Goal: Task Accomplishment & Management: Complete application form

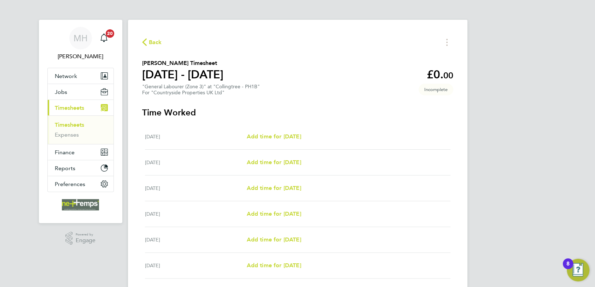
scroll to position [39, 0]
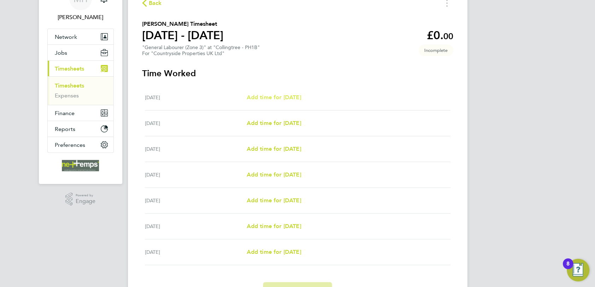
click at [288, 94] on span "Add time for [DATE]" at bounding box center [273, 97] width 54 height 7
select select "30"
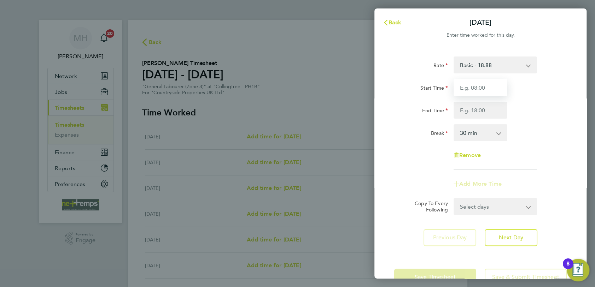
click at [495, 88] on input "Start Time" at bounding box center [480, 87] width 54 height 17
type input "07:30"
click at [499, 109] on input "End Time" at bounding box center [480, 110] width 54 height 17
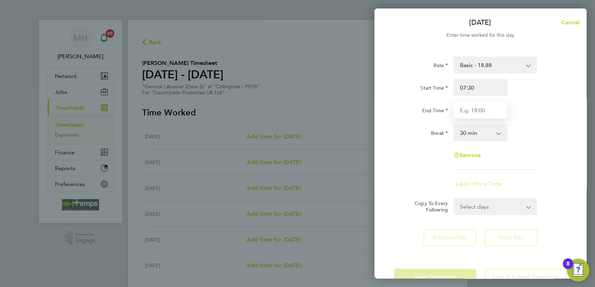
type input "16:30"
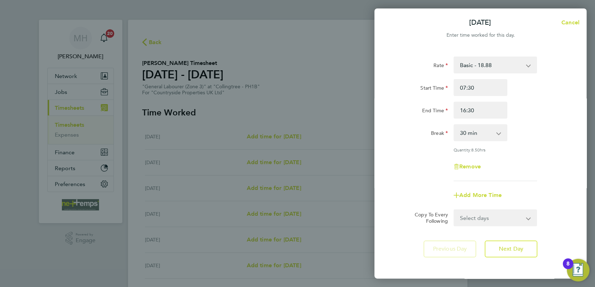
click at [539, 148] on div "Quantity: 8.50 hrs" at bounding box center [495, 150] width 89 height 6
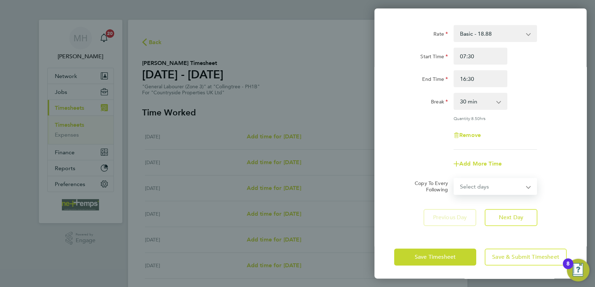
click at [511, 189] on select "Select days Day Weekday (Mon-Fri) Weekend (Sat-Sun) [DATE] [DATE] [DATE] [DATE]…" at bounding box center [491, 187] width 74 height 16
select select "WEEKDAY"
click at [454, 179] on select "Select days Day Weekday (Mon-Fri) Weekend (Sat-Sun) [DATE] [DATE] [DATE] [DATE]…" at bounding box center [491, 187] width 74 height 16
select select "[DATE]"
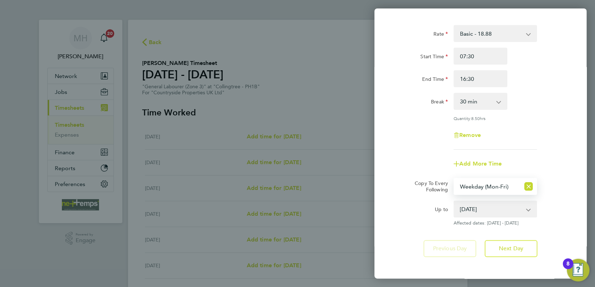
scroll to position [63, 0]
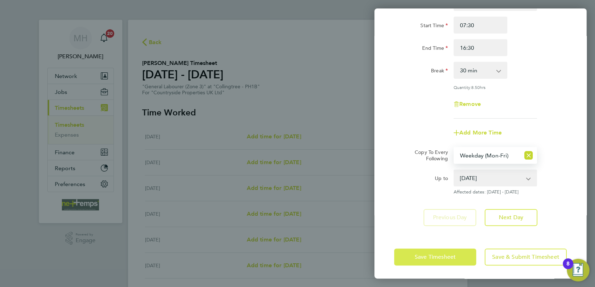
click at [443, 258] on span "Save Timesheet" at bounding box center [435, 257] width 41 height 7
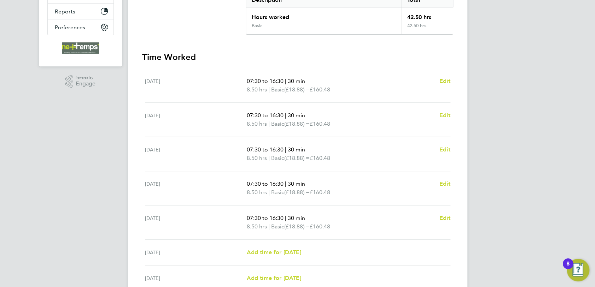
scroll to position [222, 0]
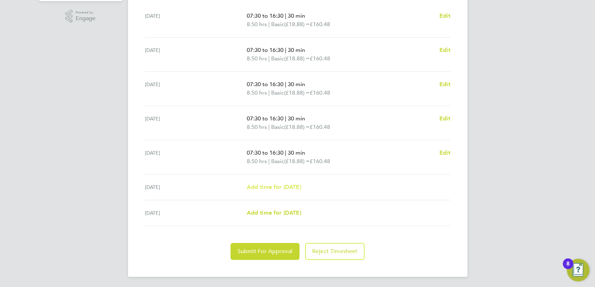
click at [269, 187] on span "Add time for [DATE]" at bounding box center [273, 187] width 54 height 7
select select "30"
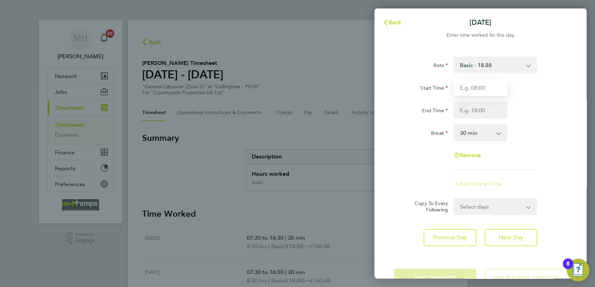
click at [479, 92] on input "Start Time" at bounding box center [480, 87] width 54 height 17
type input "08:00"
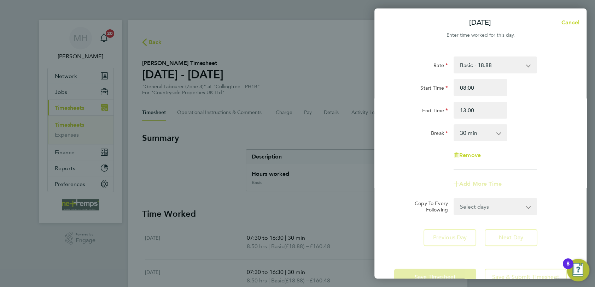
type input "13:00"
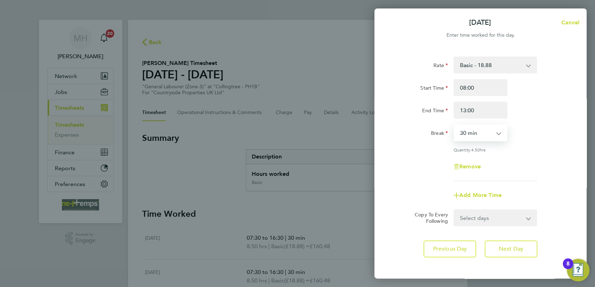
click at [497, 138] on select "0 min 15 min 30 min 45 min 60 min 75 min 90 min" at bounding box center [476, 133] width 44 height 16
select select "0"
click at [454, 125] on select "0 min 15 min 30 min 45 min 60 min 75 min 90 min" at bounding box center [476, 133] width 44 height 16
click at [539, 150] on div "Quantity: 5.00 hrs" at bounding box center [495, 150] width 89 height 6
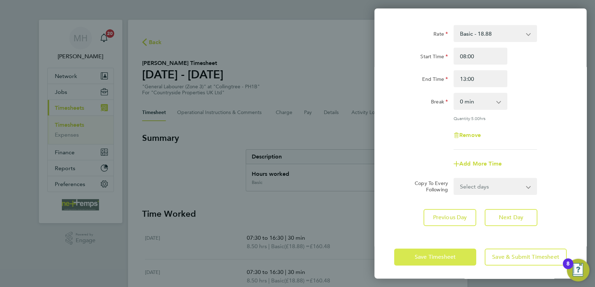
click at [447, 260] on button "Save Timesheet" at bounding box center [435, 257] width 82 height 17
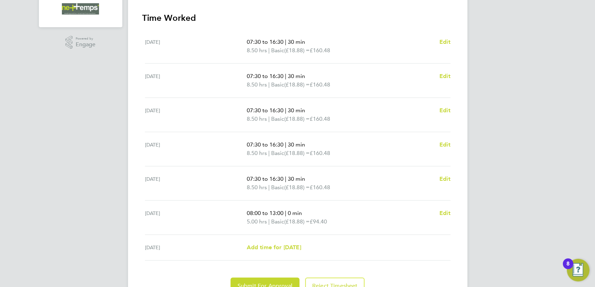
scroll to position [231, 0]
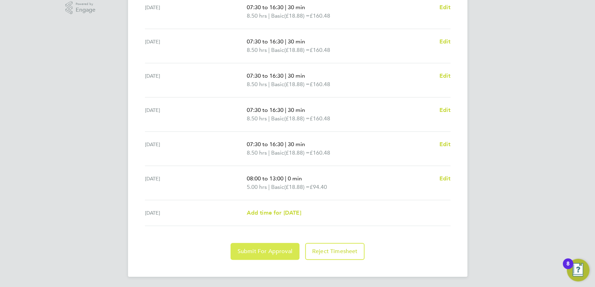
click at [274, 252] on span "Submit For Approval" at bounding box center [265, 251] width 55 height 7
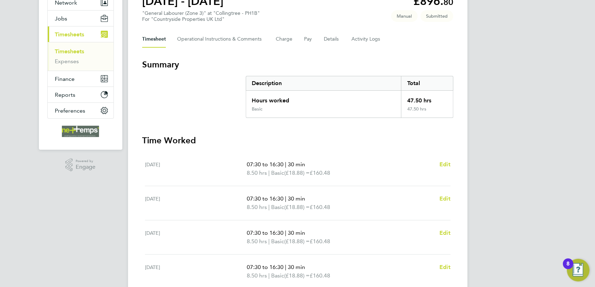
scroll to position [0, 0]
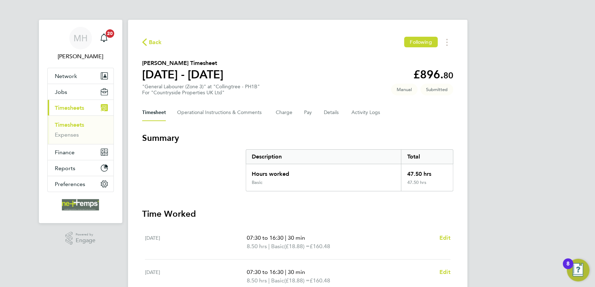
click at [147, 41] on span "Back" at bounding box center [152, 42] width 20 height 7
